Goal: Task Accomplishment & Management: Complete application form

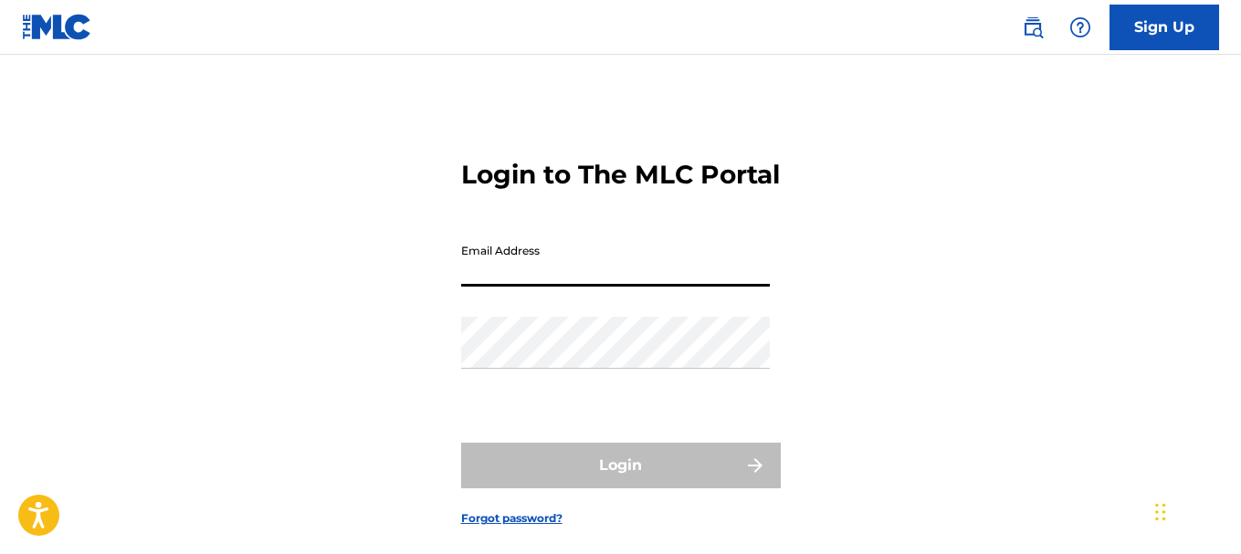
click at [577, 287] on input "Email Address" at bounding box center [615, 261] width 309 height 52
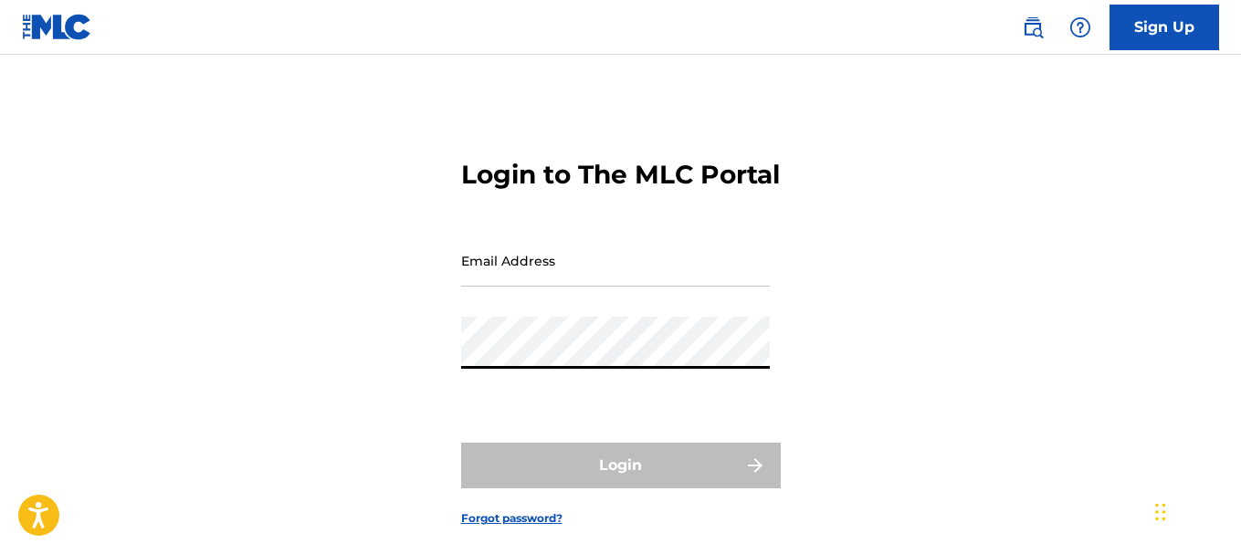
type input "[EMAIL_ADDRESS][DOMAIN_NAME]"
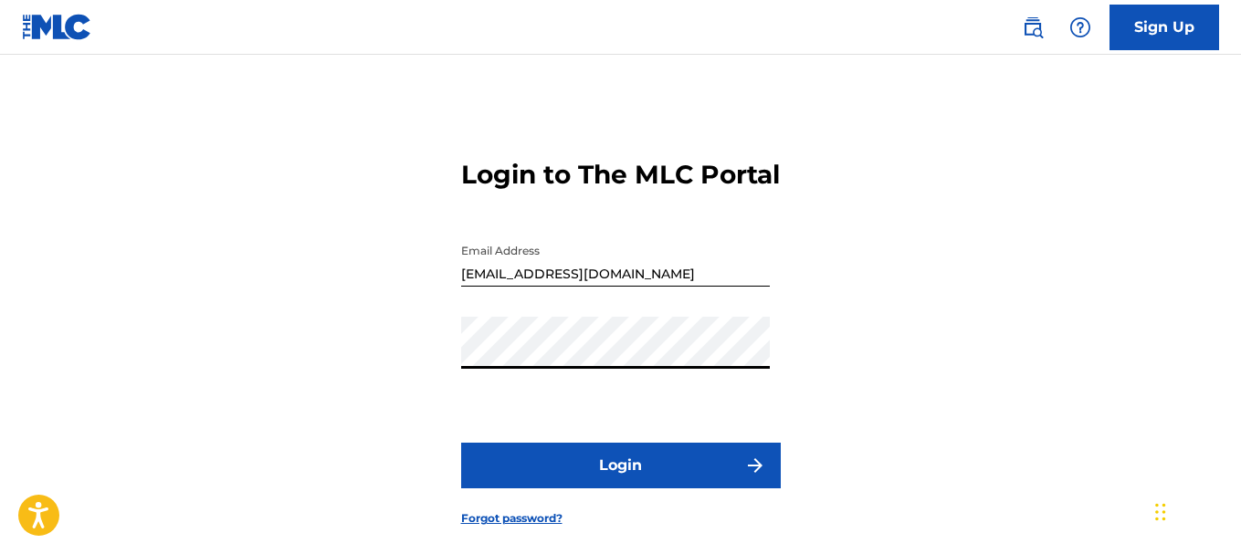
click at [604, 488] on button "Login" at bounding box center [620, 466] width 319 height 46
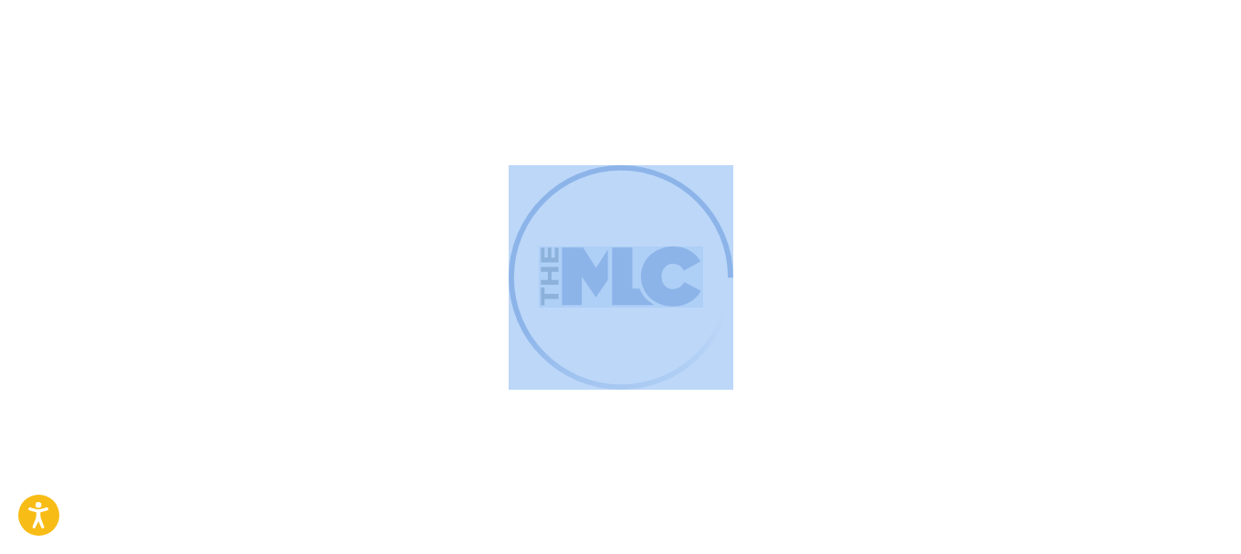
click at [604, 505] on div at bounding box center [620, 277] width 1241 height 554
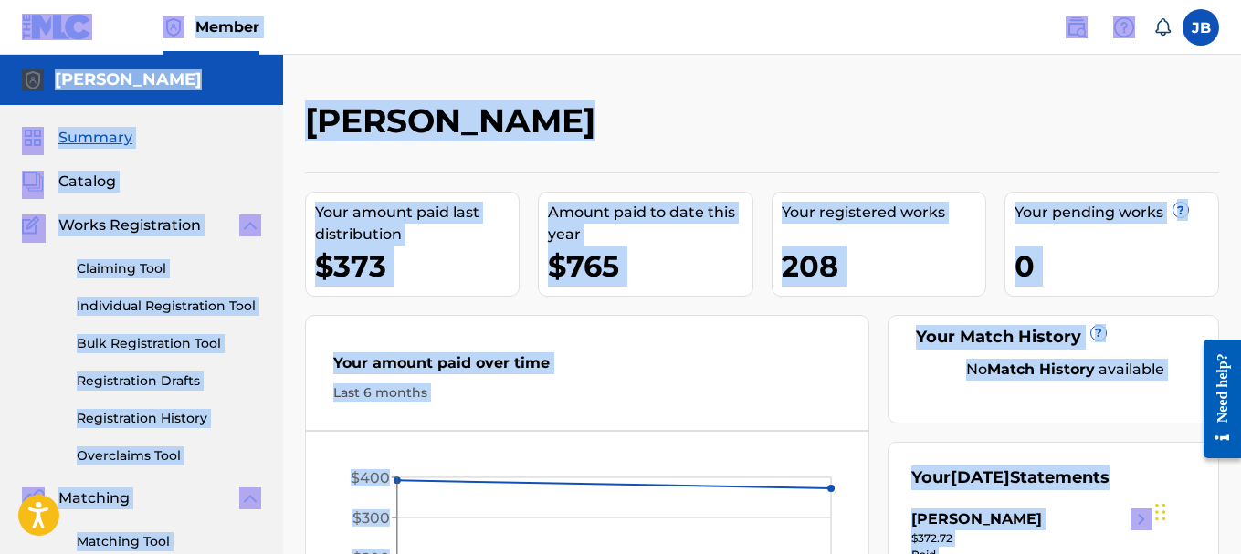
click at [964, 206] on div "Your registered works" at bounding box center [883, 213] width 204 height 22
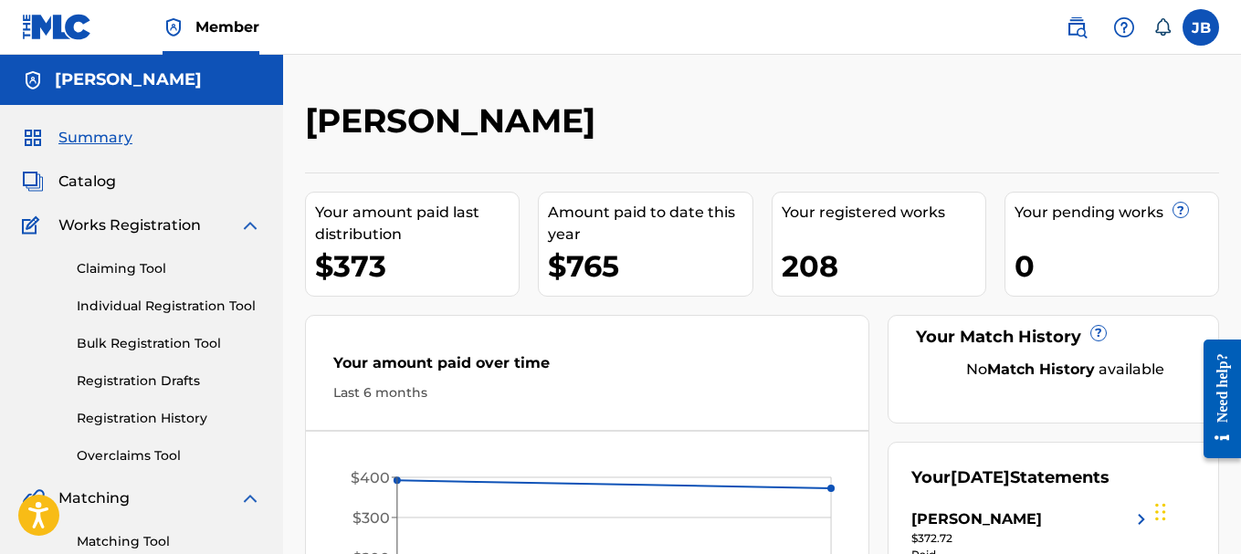
click at [84, 176] on span "Catalog" at bounding box center [87, 182] width 58 height 22
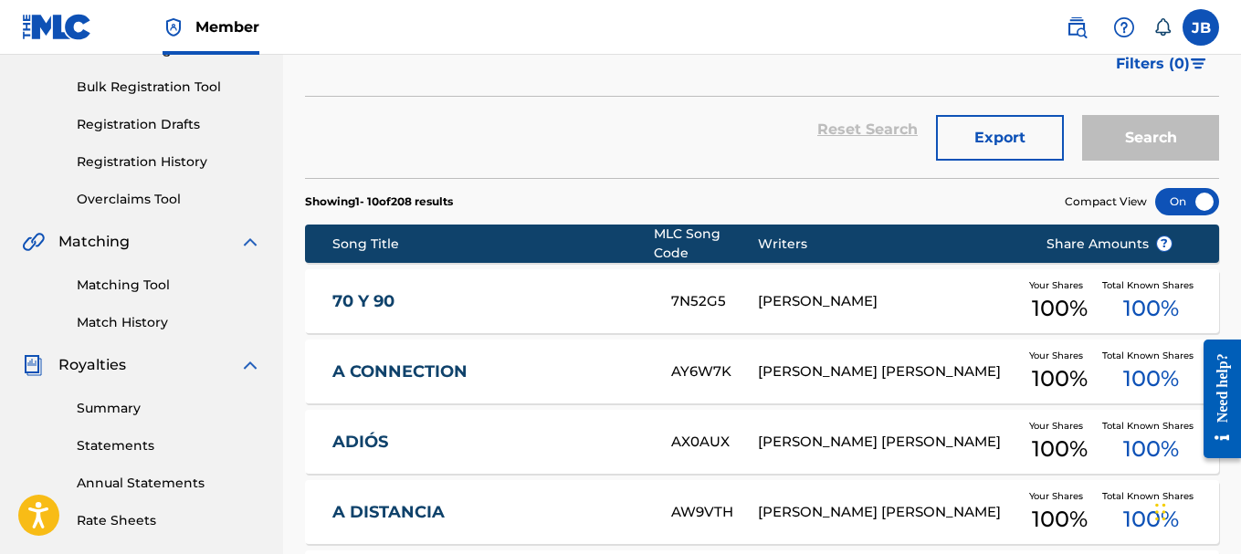
scroll to position [236, 0]
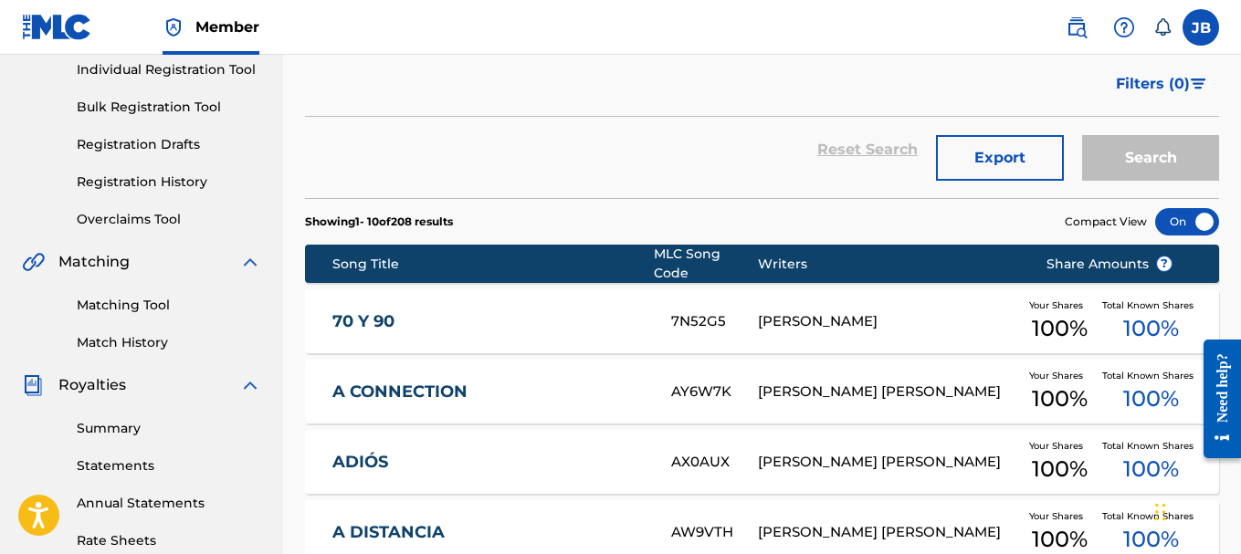
click at [183, 174] on link "Registration History" at bounding box center [169, 182] width 184 height 19
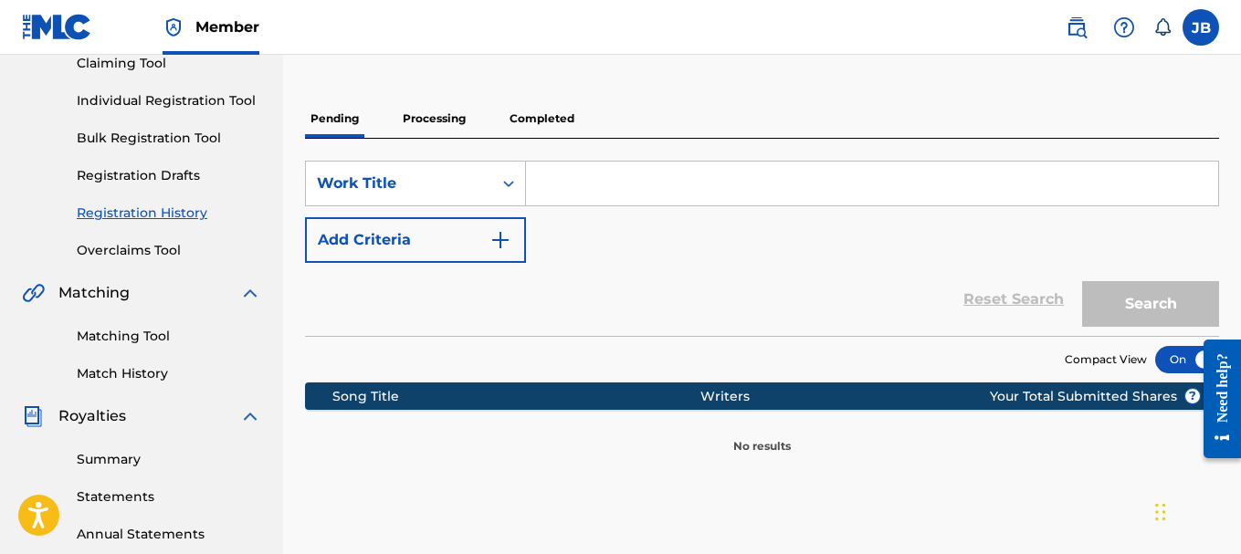
scroll to position [202, 0]
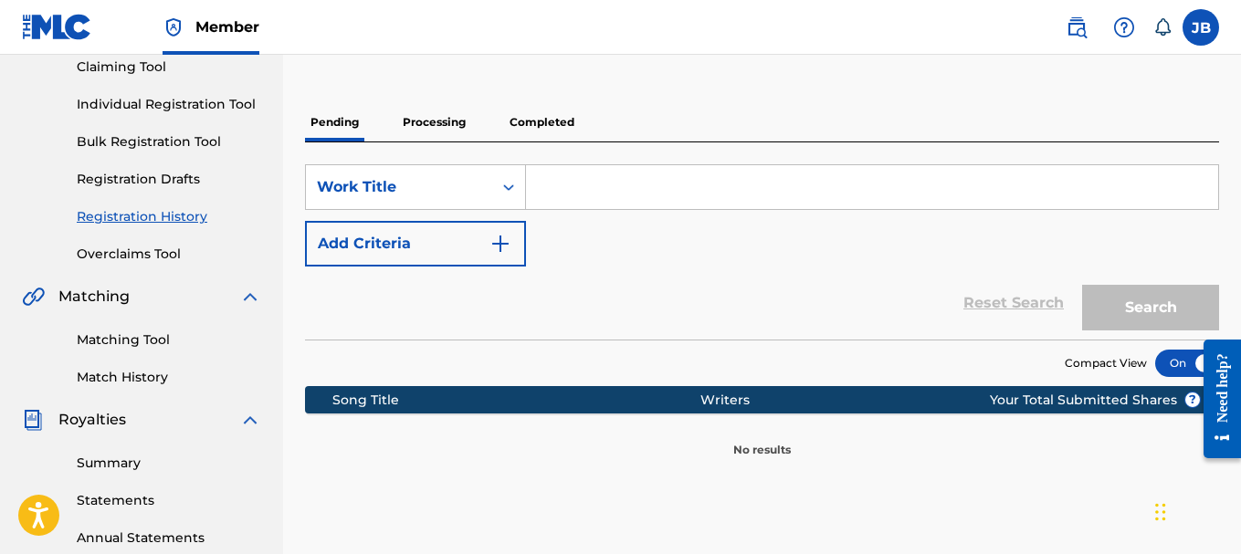
click at [457, 128] on p "Processing" at bounding box center [434, 122] width 74 height 38
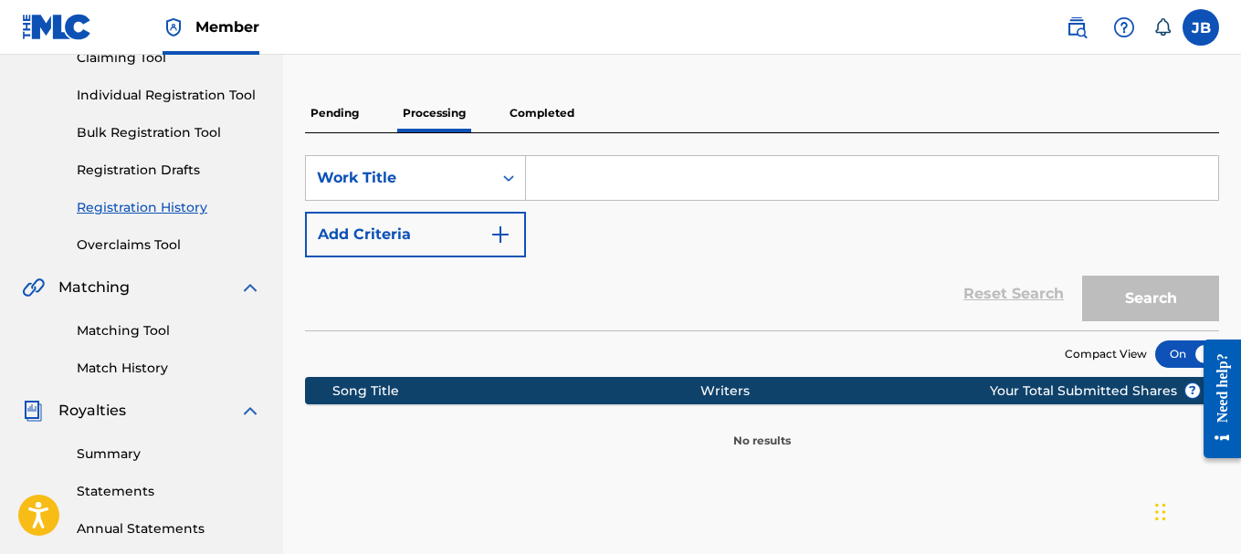
scroll to position [201, 0]
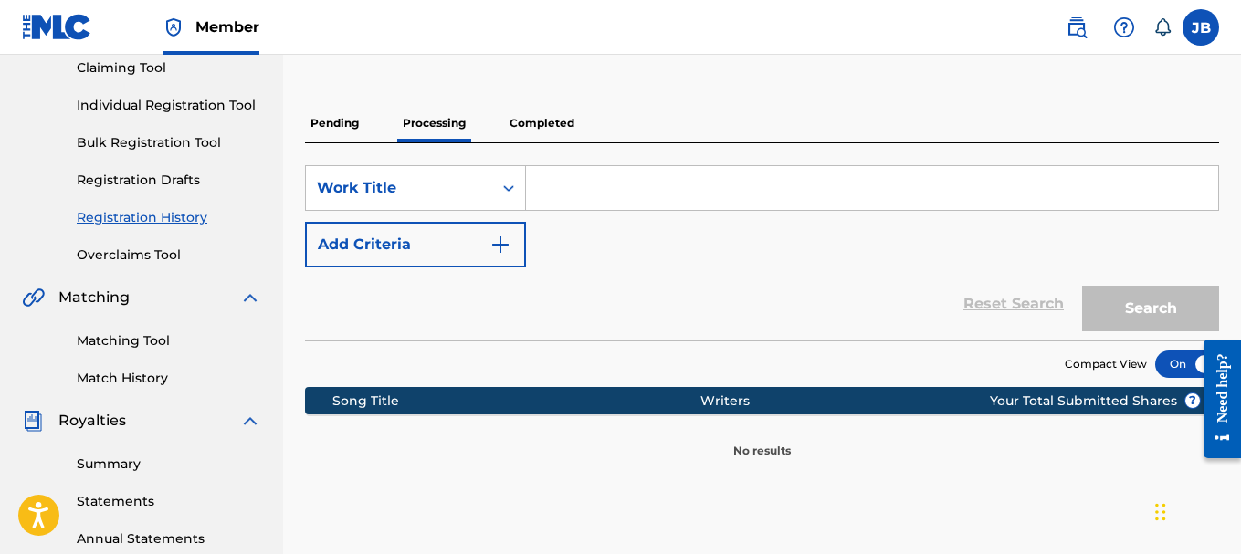
click at [564, 120] on p "Completed" at bounding box center [542, 123] width 76 height 38
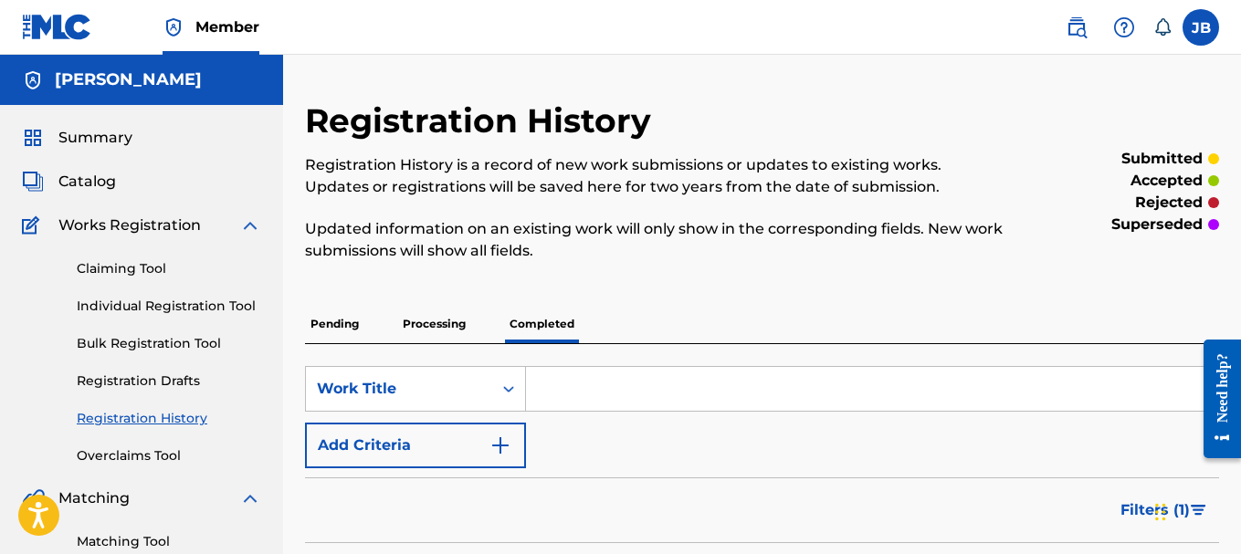
click at [145, 313] on link "Individual Registration Tool" at bounding box center [169, 306] width 184 height 19
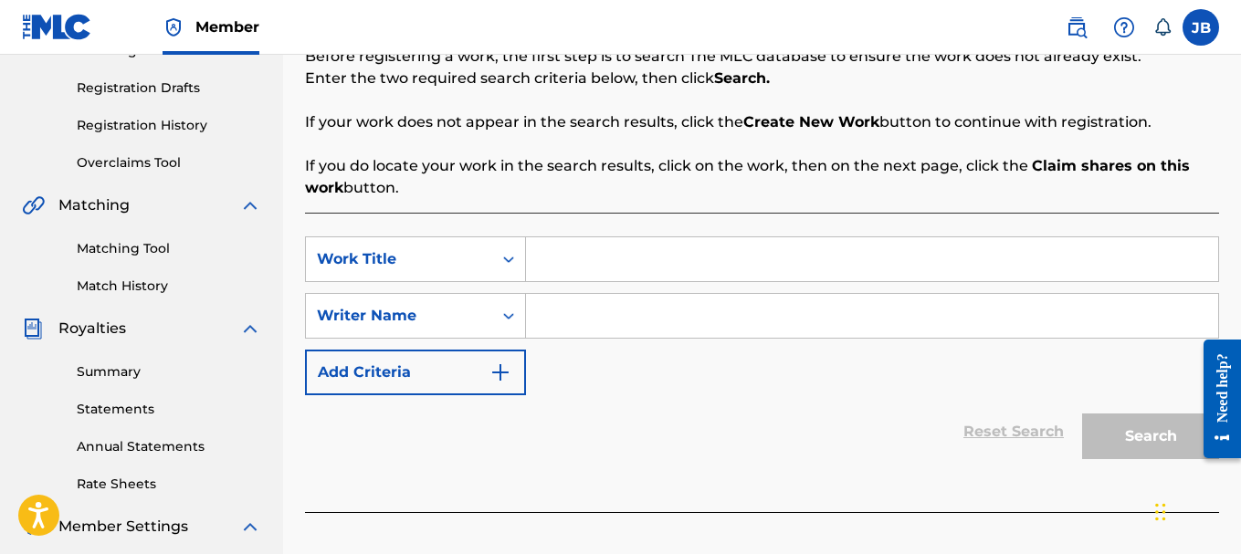
scroll to position [298, 0]
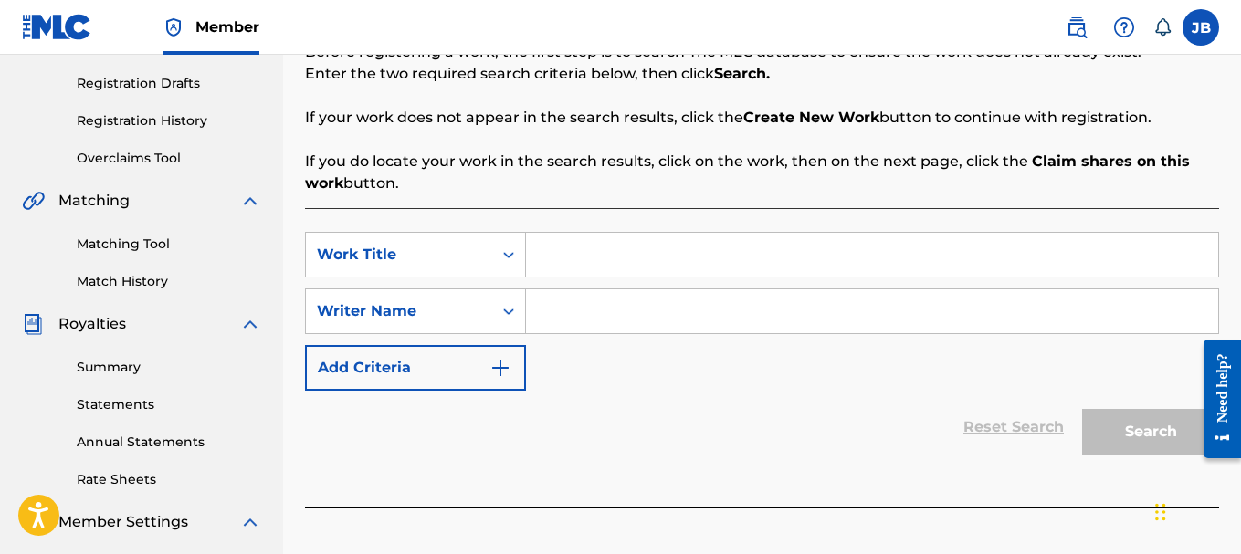
click at [835, 253] on input "Search Form" at bounding box center [872, 255] width 692 height 44
paste input "Connected from a Distance"
type input "Connected from a Distance"
click at [653, 315] on input "Search Form" at bounding box center [872, 311] width 692 height 44
click at [653, 403] on div "Reset Search Search" at bounding box center [762, 427] width 914 height 73
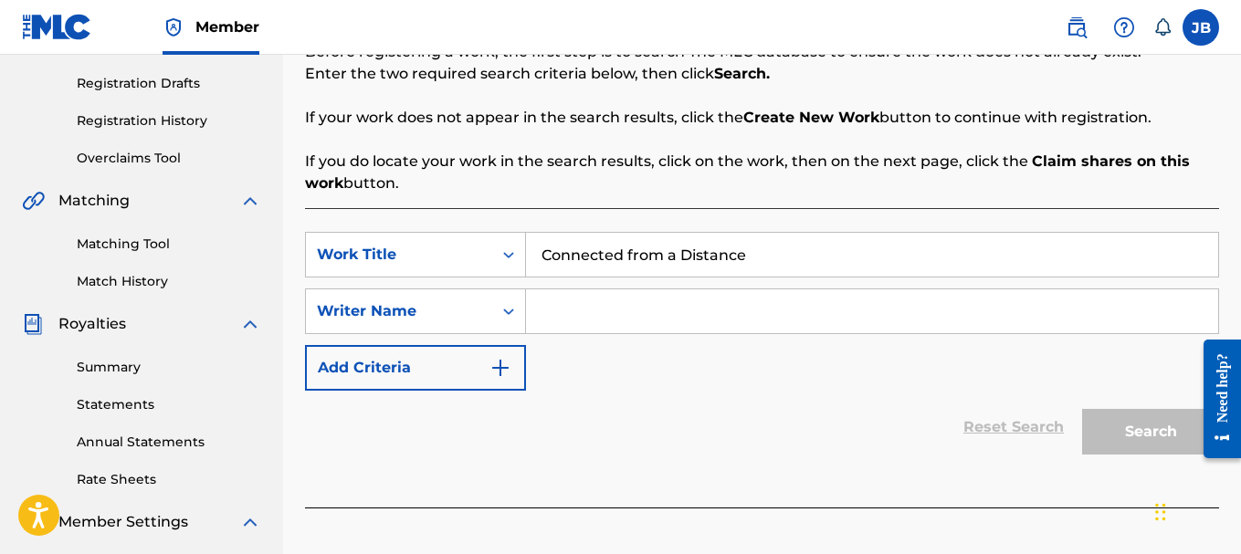
click at [592, 306] on input "Search Form" at bounding box center [872, 311] width 692 height 44
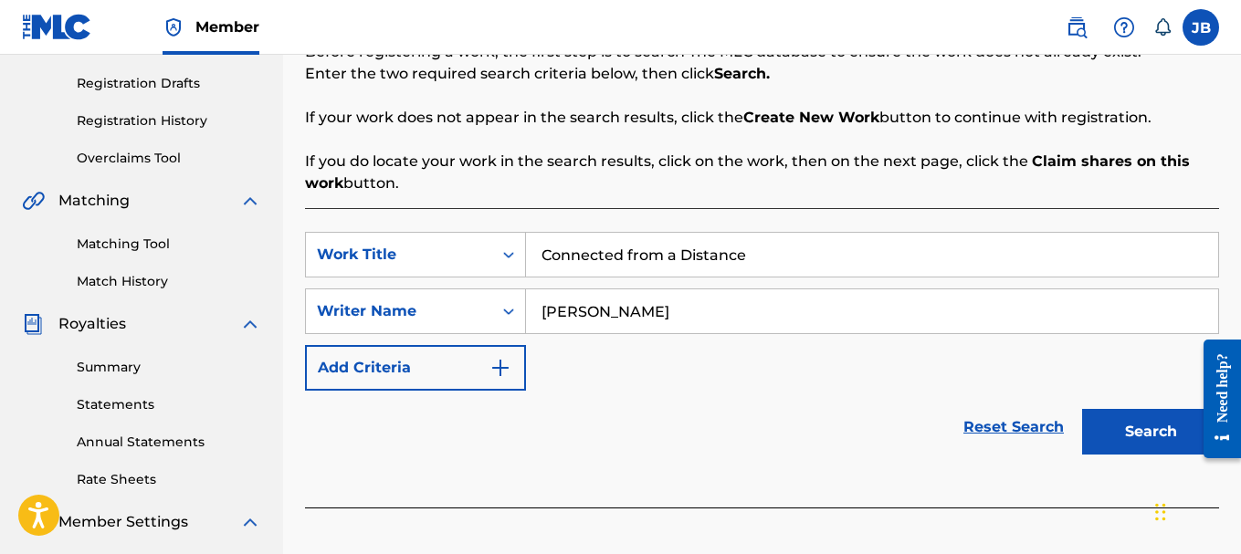
type input "[PERSON_NAME]"
click at [1128, 434] on button "Search" at bounding box center [1150, 432] width 137 height 46
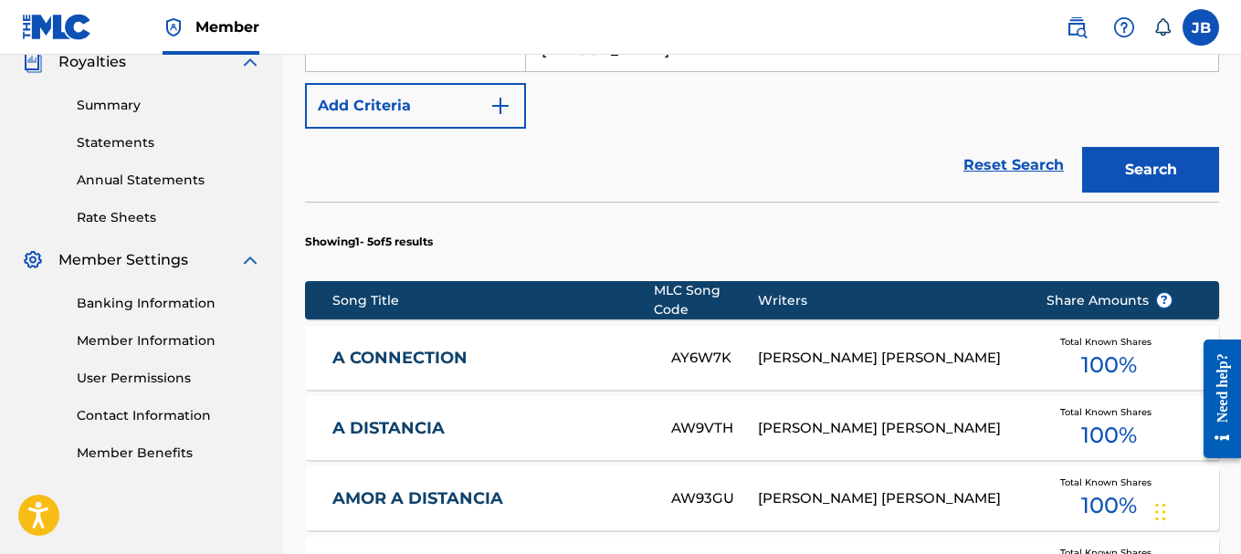
click at [1082, 489] on span "100 %" at bounding box center [1109, 505] width 56 height 33
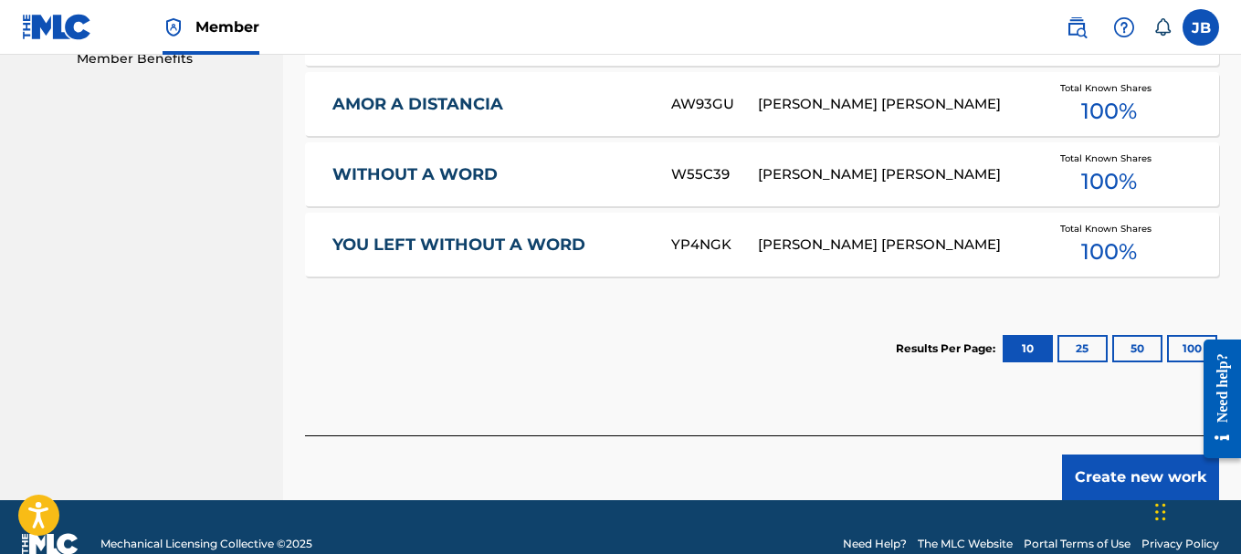
scroll to position [977, 0]
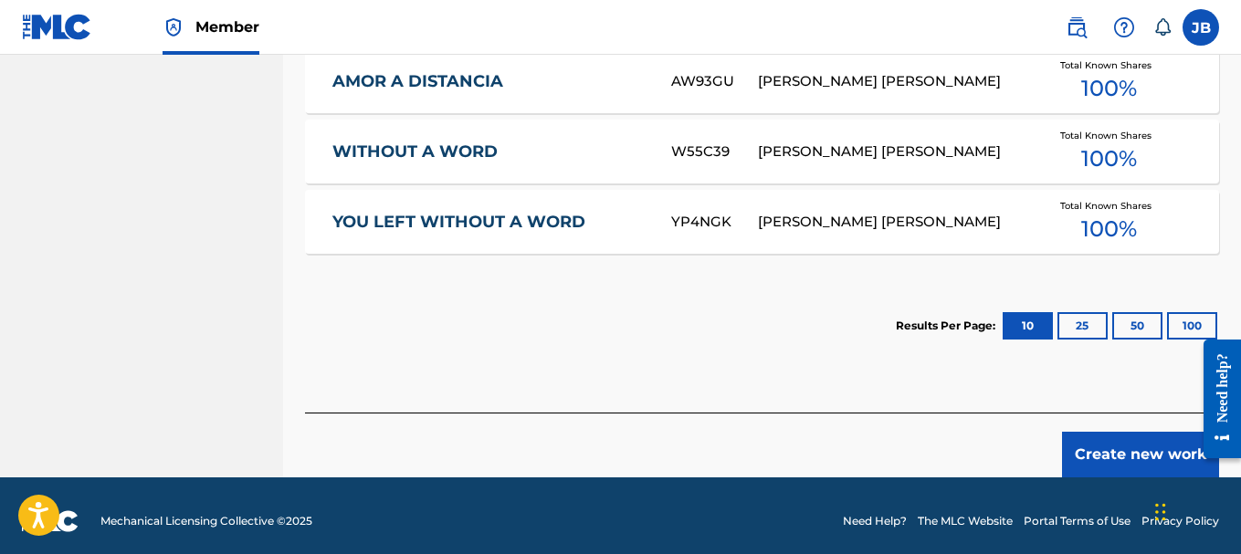
click at [1117, 443] on button "Create new work" at bounding box center [1140, 455] width 157 height 46
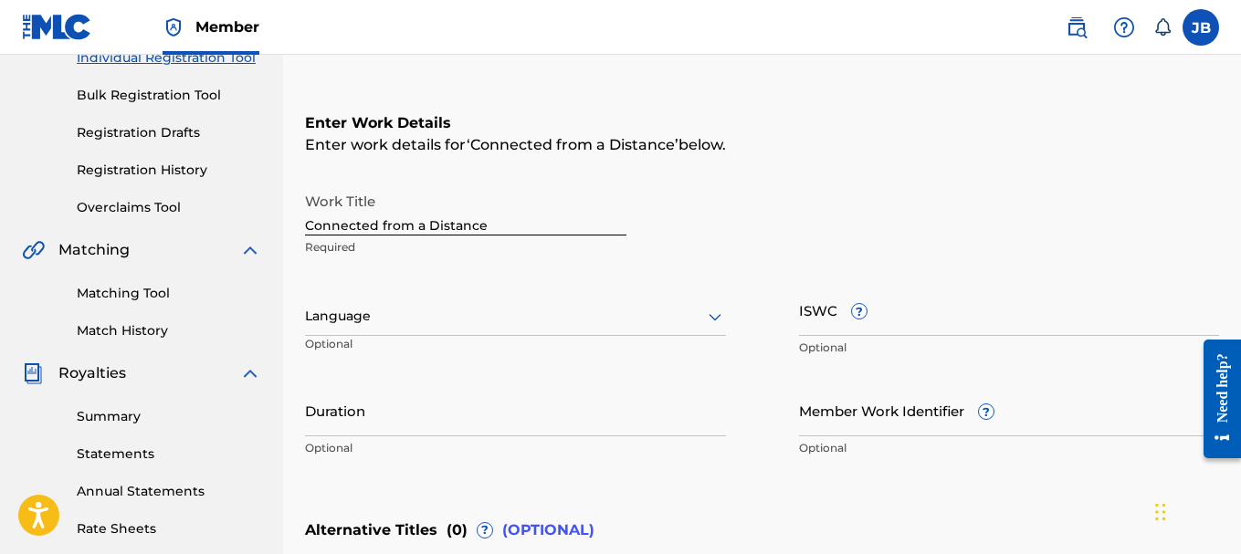
scroll to position [230, 0]
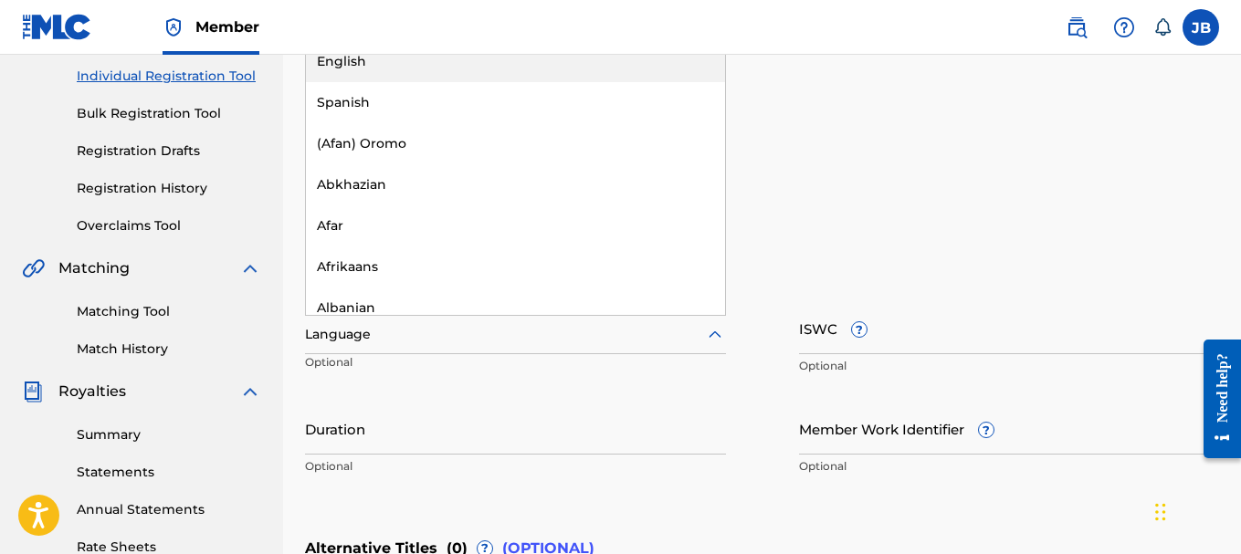
click at [416, 342] on div at bounding box center [515, 334] width 421 height 23
click at [382, 59] on div "English" at bounding box center [515, 61] width 419 height 41
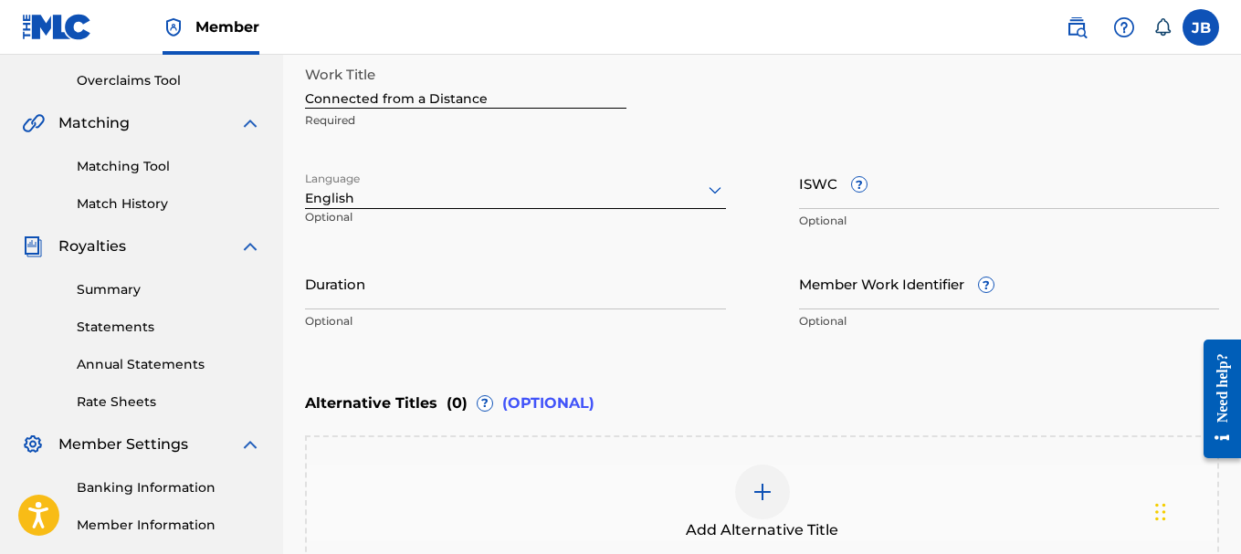
scroll to position [379, 0]
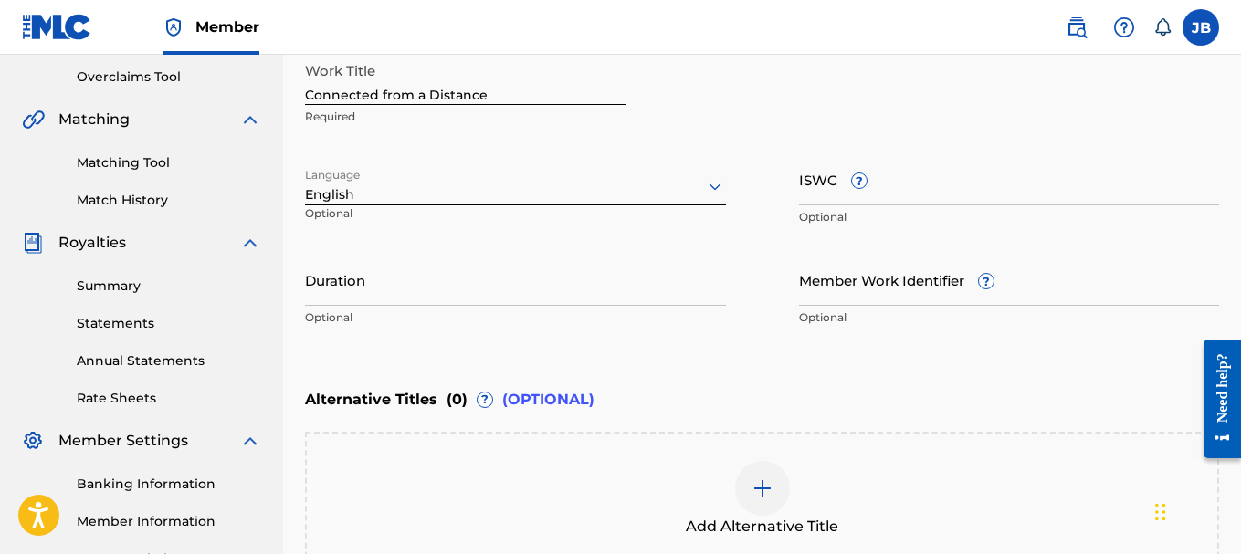
click at [371, 284] on input "Duration" at bounding box center [515, 280] width 421 height 52
paste input "02:20"
type input "02:20"
click at [694, 364] on div "Enter Work Details Enter work details for ‘ Connected from a Distance ’ below. …" at bounding box center [762, 159] width 914 height 442
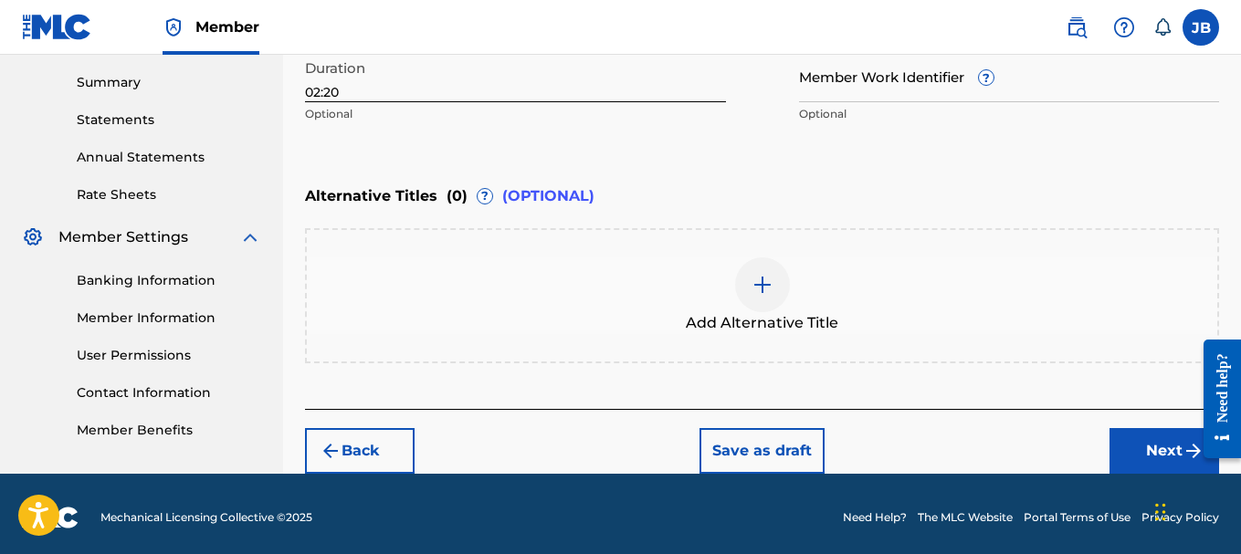
scroll to position [590, 0]
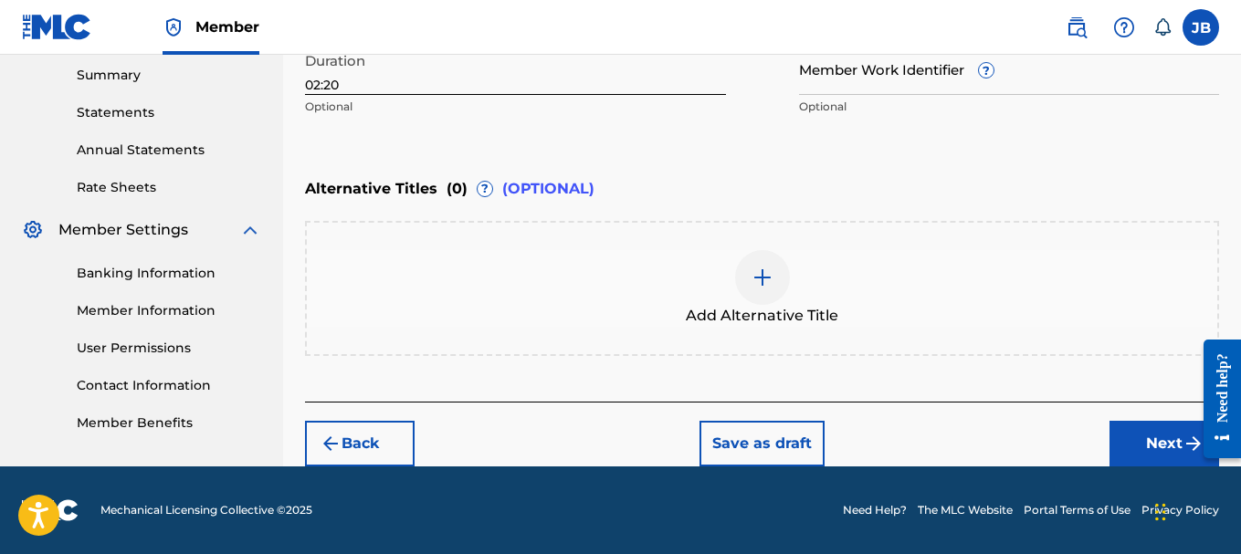
drag, startPoint x: 1242, startPoint y: 237, endPoint x: 26, endPoint y: 67, distance: 1227.8
drag, startPoint x: 1135, startPoint y: 442, endPoint x: 1246, endPoint y: -110, distance: 563.4
click at [1157, 434] on button "Next" at bounding box center [1164, 444] width 110 height 46
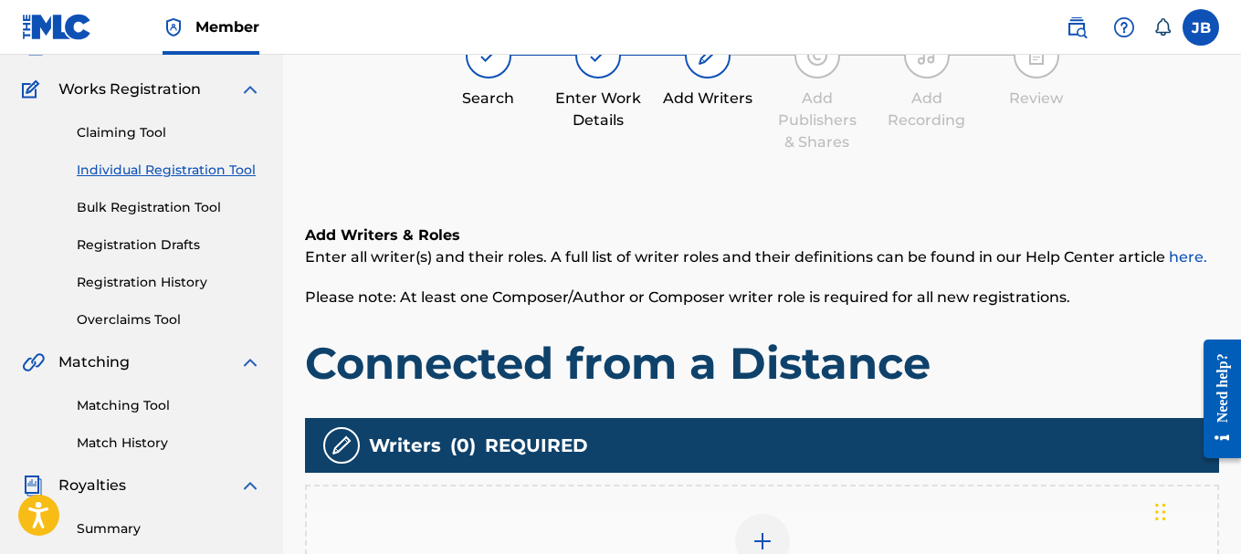
scroll to position [73, 0]
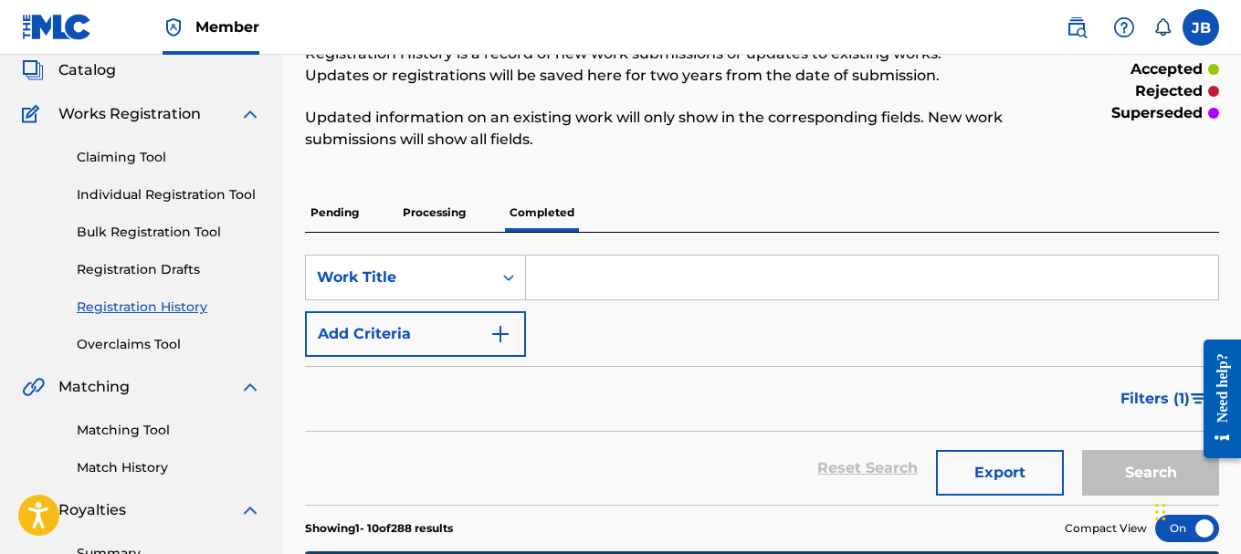
scroll to position [61, 0]
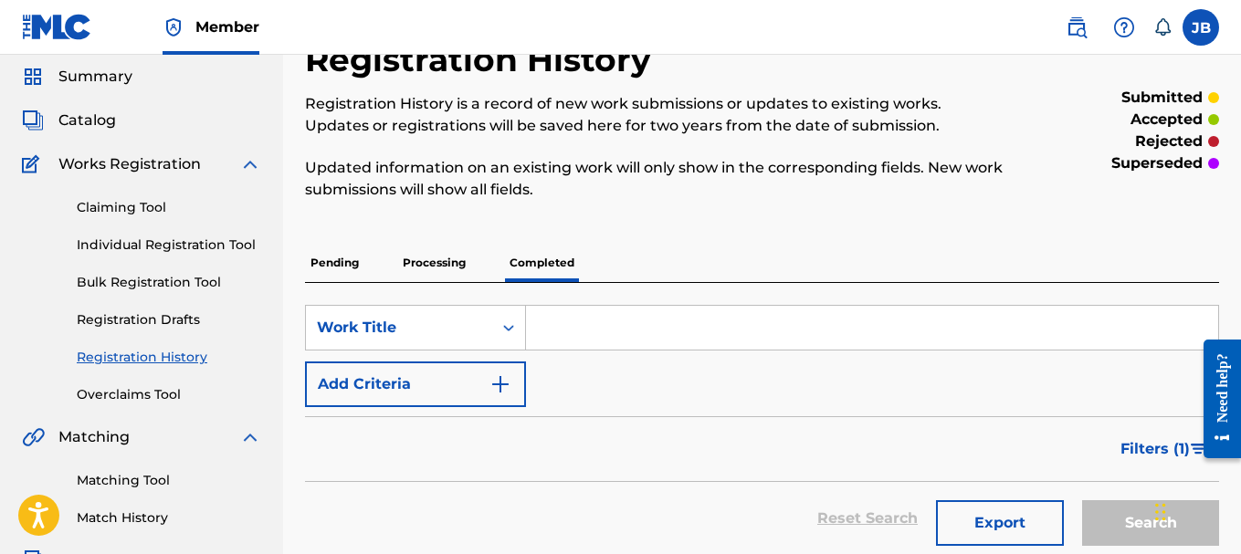
click at [153, 241] on link "Individual Registration Tool" at bounding box center [169, 245] width 184 height 19
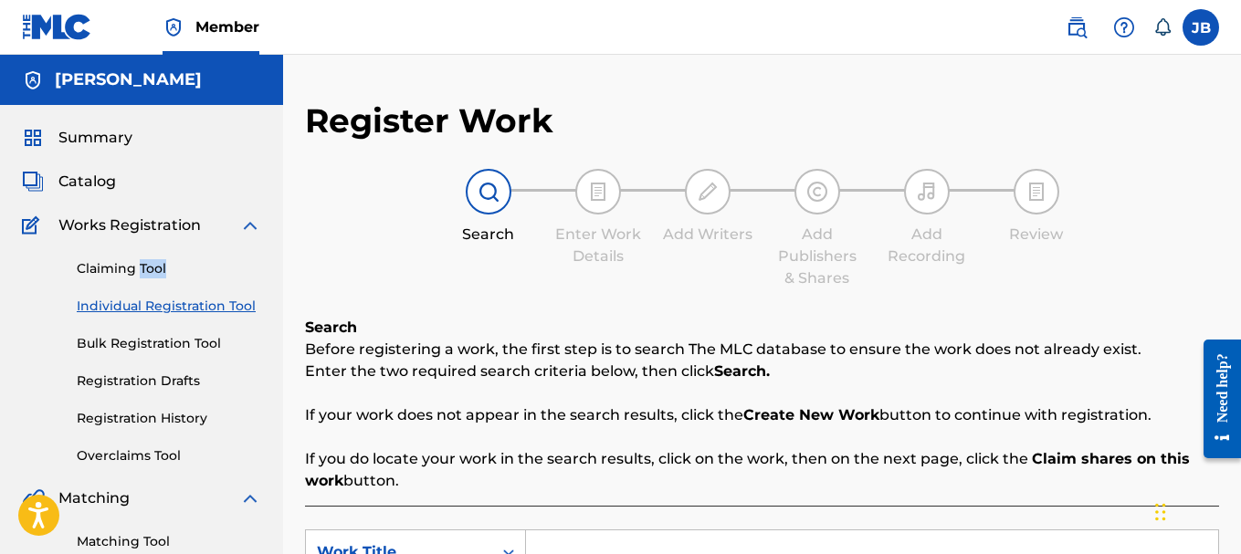
click at [153, 241] on div "Claiming Tool Individual Registration Tool Bulk Registration Tool Registration …" at bounding box center [141, 350] width 239 height 229
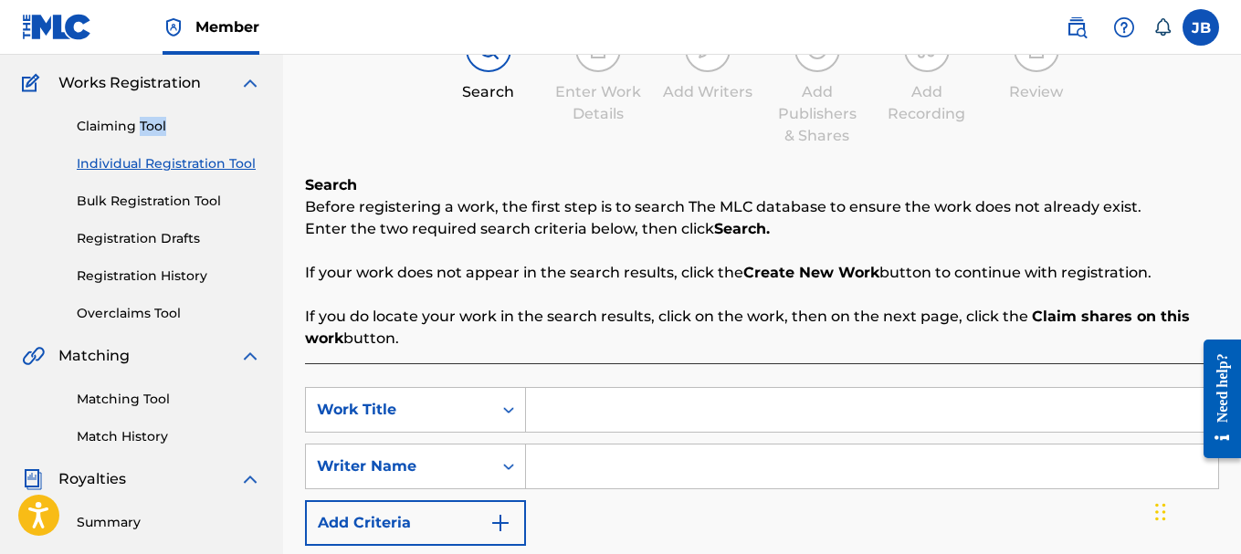
scroll to position [149, 0]
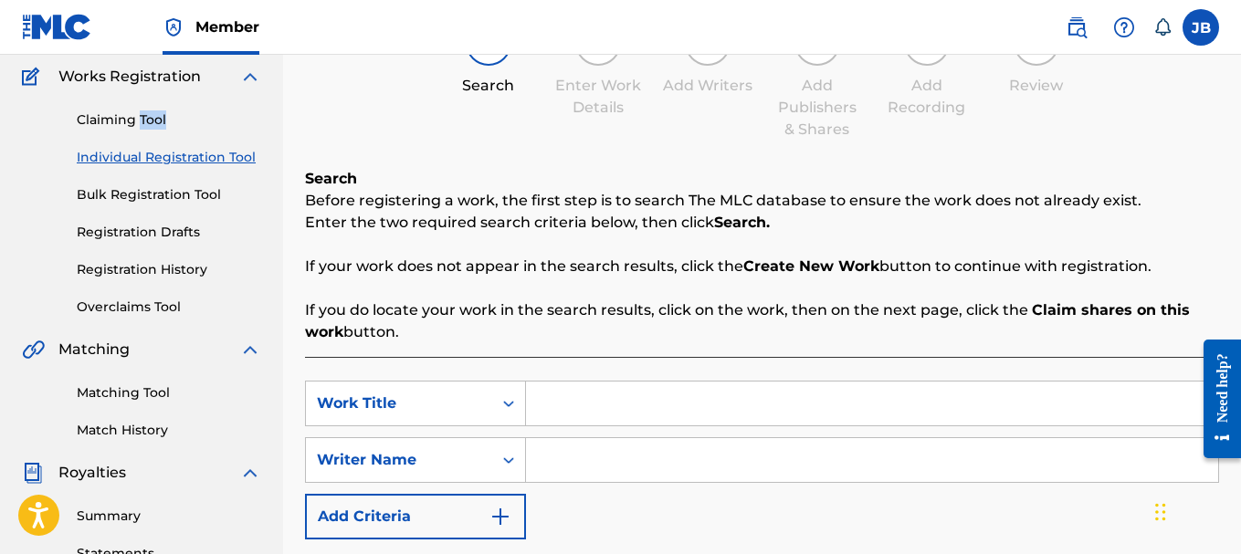
click at [743, 400] on input "Search Form" at bounding box center [872, 404] width 692 height 44
paste input "Connected from a Distance"
type input "Connected from a Distance"
click at [675, 465] on input "Search Form" at bounding box center [872, 460] width 692 height 44
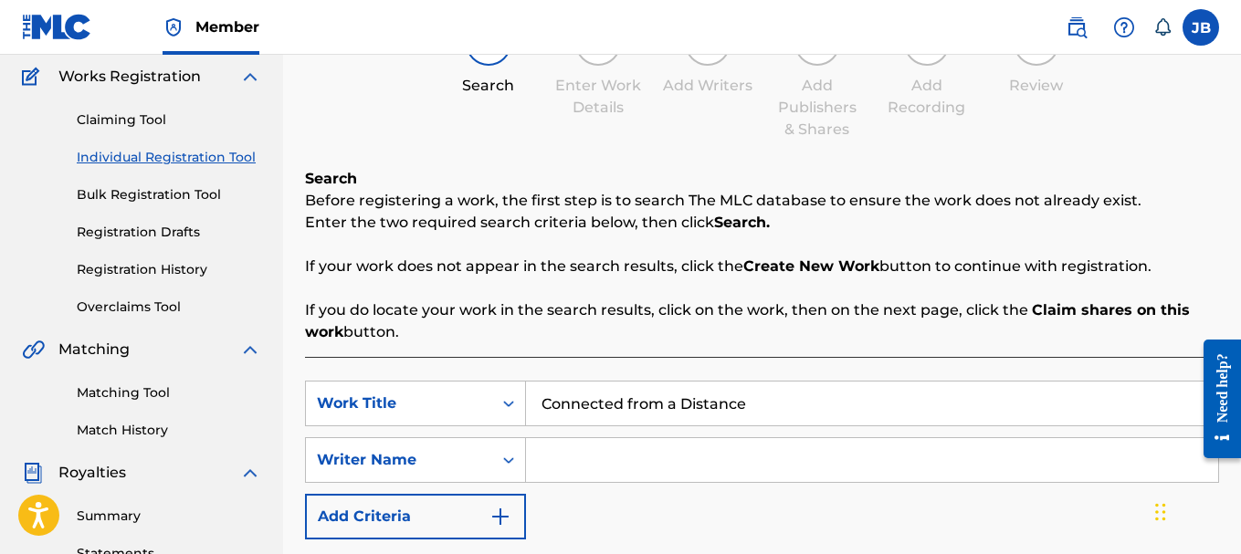
click at [675, 465] on input "Search Form" at bounding box center [872, 460] width 692 height 44
type input "j"
type input "[PERSON_NAME]"
